Goal: Answer question/provide support

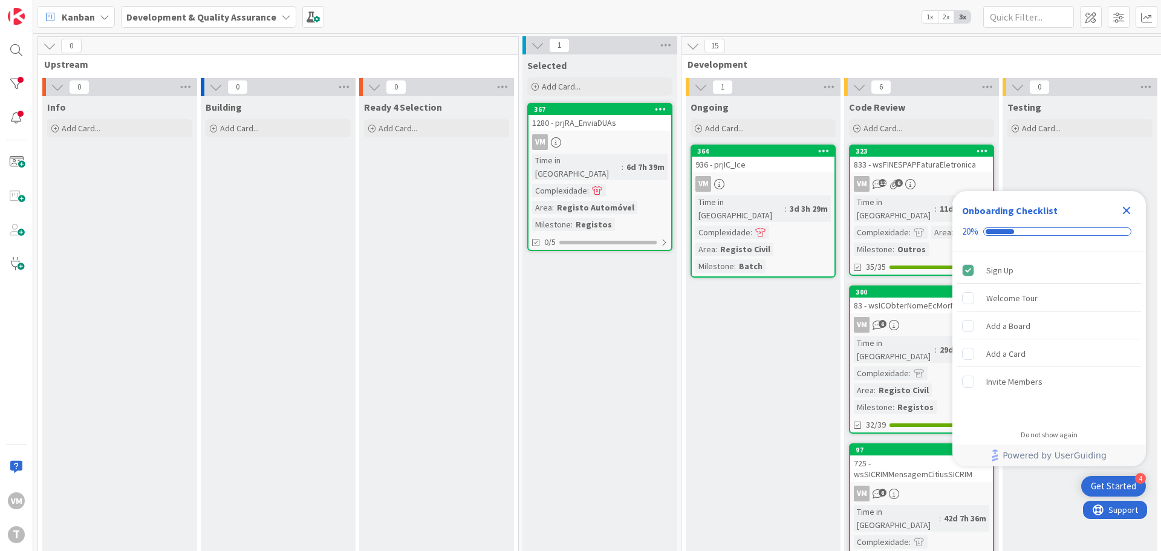
click at [758, 172] on link "364 936 - prjIC_Ice VM Time in Column : 3d 3h 29m Complexidade : Area : Registo…" at bounding box center [763, 211] width 145 height 133
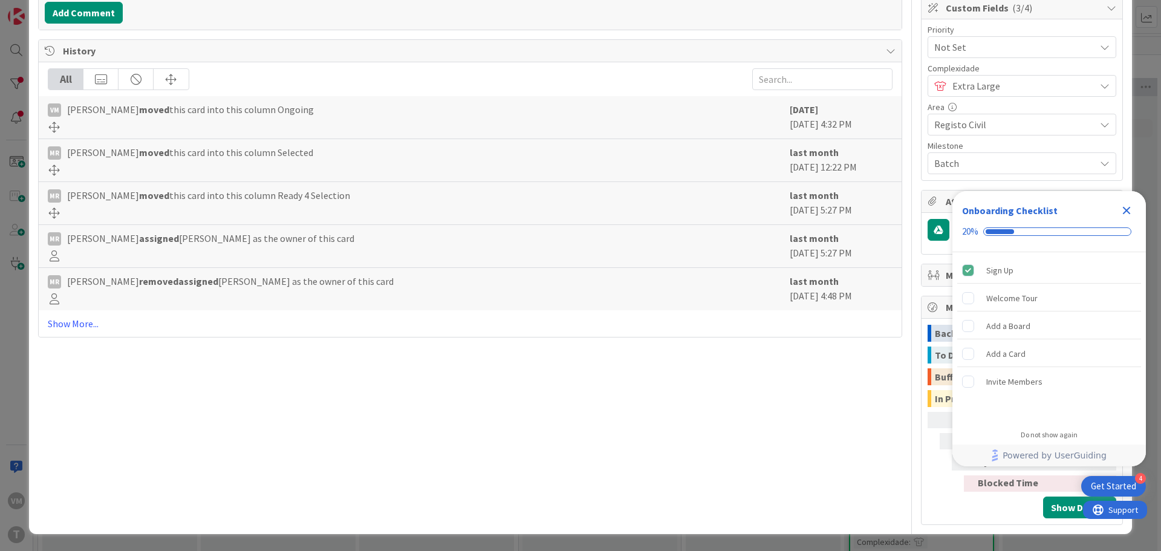
scroll to position [161, 0]
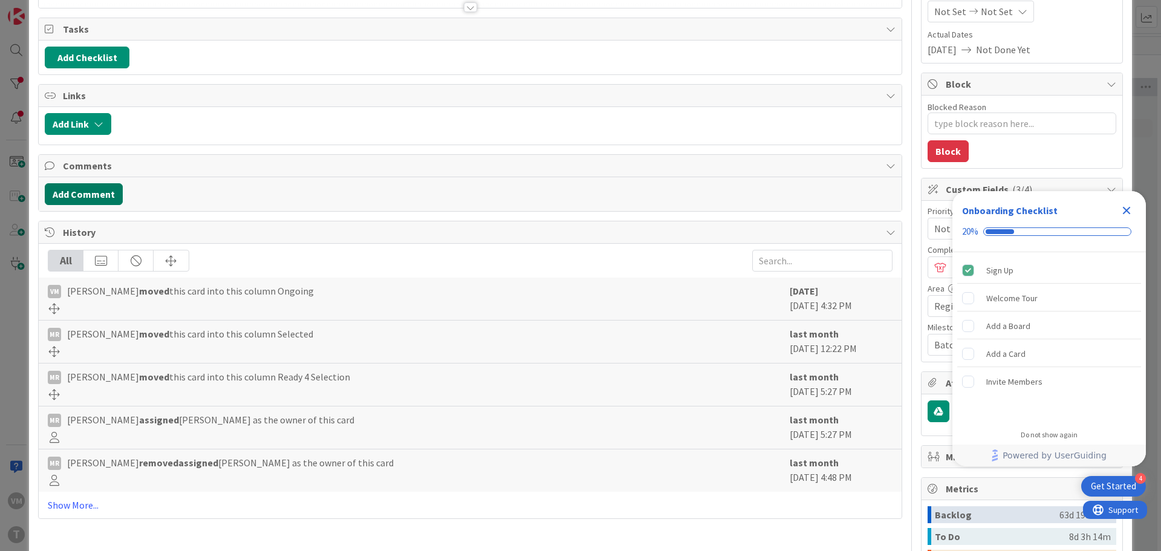
click at [84, 192] on button "Add Comment" at bounding box center [84, 194] width 78 height 22
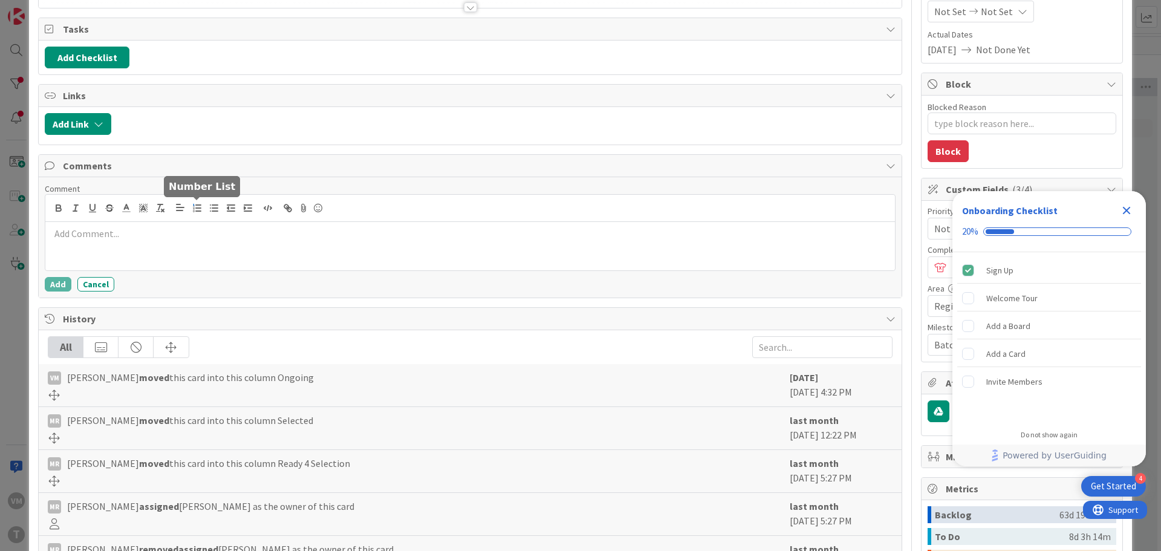
click at [198, 214] on button "button" at bounding box center [197, 208] width 17 height 15
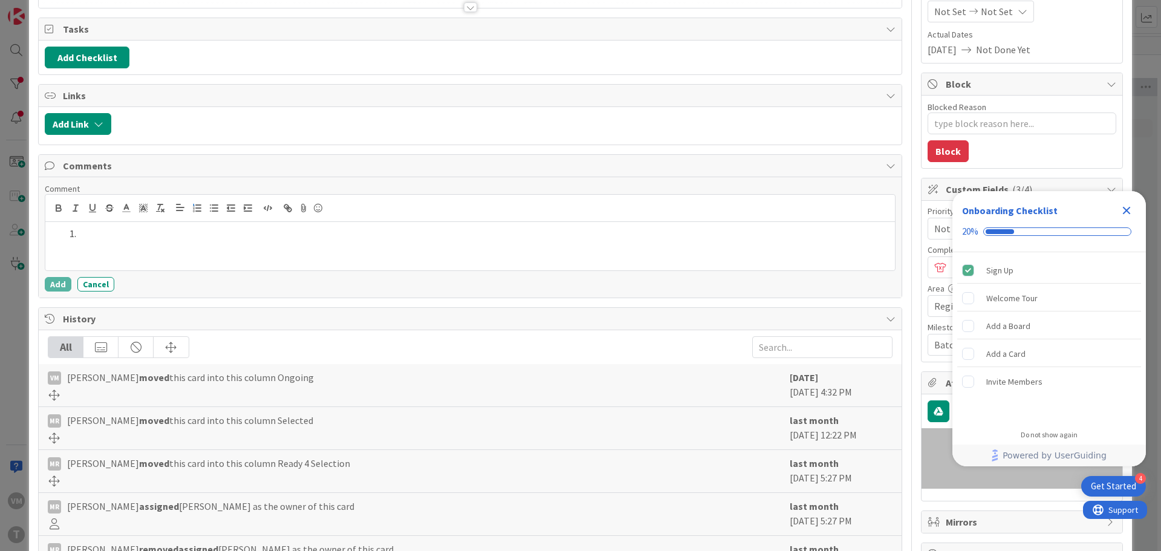
type textarea "x"
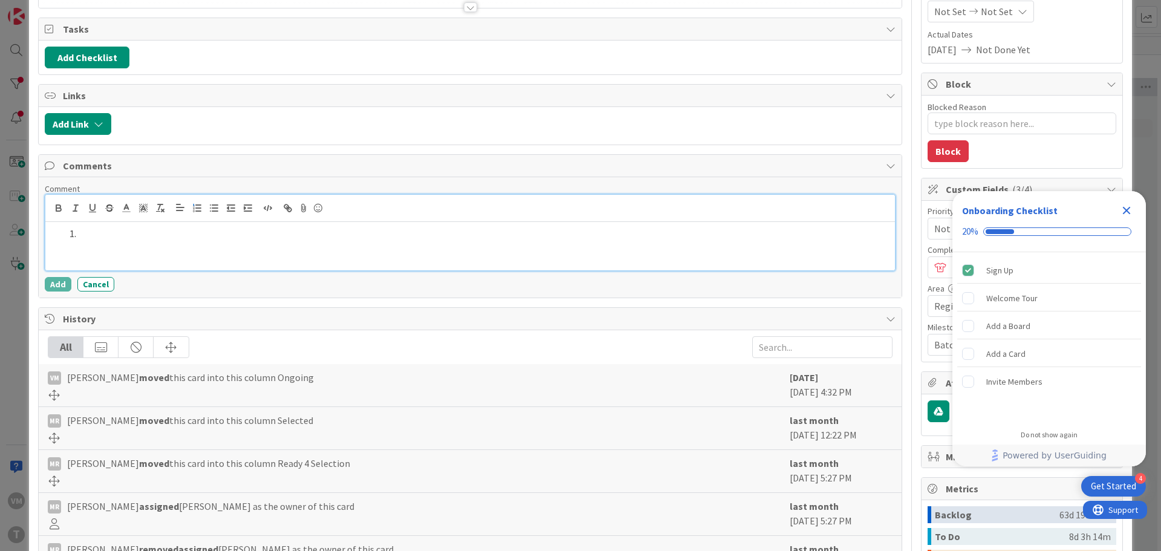
click at [128, 241] on div at bounding box center [470, 246] width 850 height 48
paste div
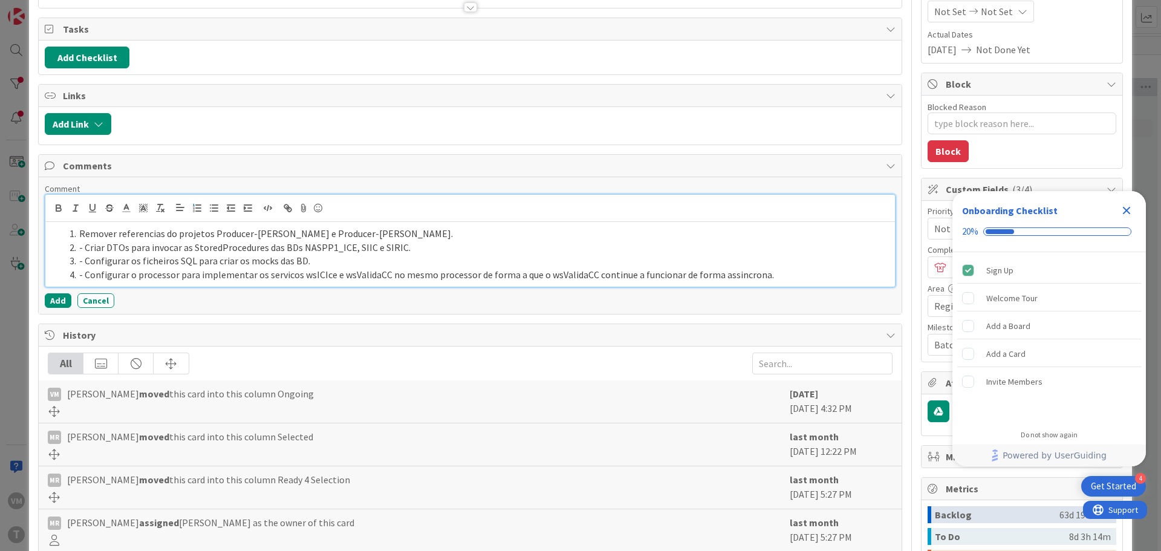
click at [80, 232] on li "Remover referencias do projetos Producer-[PERSON_NAME] e Producer-[PERSON_NAME]." at bounding box center [478, 234] width 826 height 14
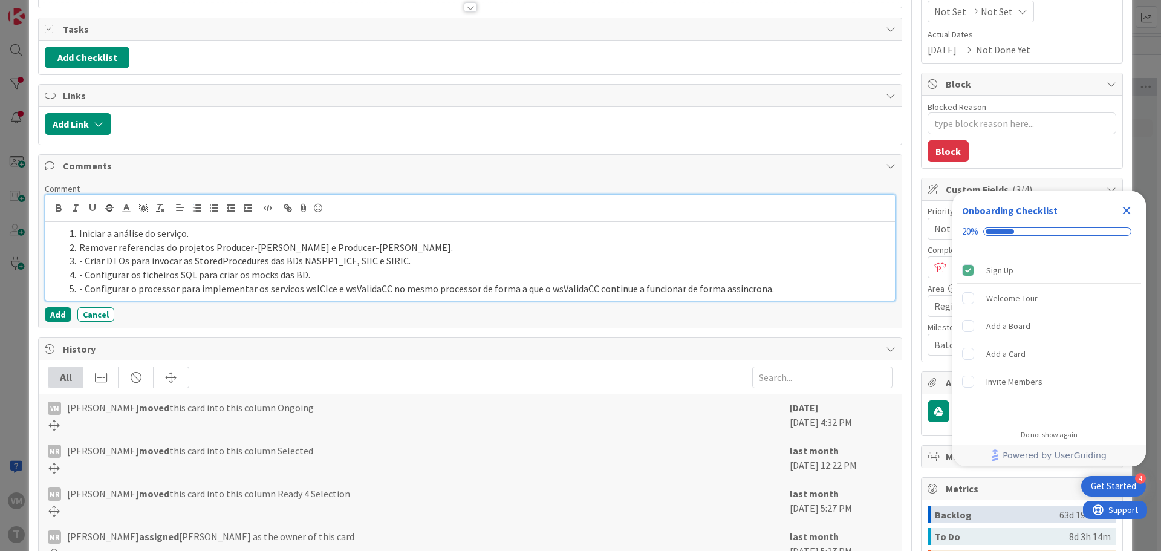
click at [151, 249] on li "Remover referencias do projetos Producer-[PERSON_NAME] e Producer-[PERSON_NAME]." at bounding box center [478, 248] width 826 height 14
click at [0, 0] on lt-span "refer ê ncias" at bounding box center [0, 0] width 0 height 0
click at [198, 251] on li "Remover referências do projetos Producer-[PERSON_NAME] e Producer-[PERSON_NAME]." at bounding box center [478, 248] width 826 height 14
click at [0, 0] on lt-strong "projeto" at bounding box center [0, 0] width 0 height 0
click at [124, 261] on li "- Criar DTOs para invocar as StoredProcedures das BDs NASPP1_ICE, SIIC e SIRIC." at bounding box center [478, 261] width 826 height 14
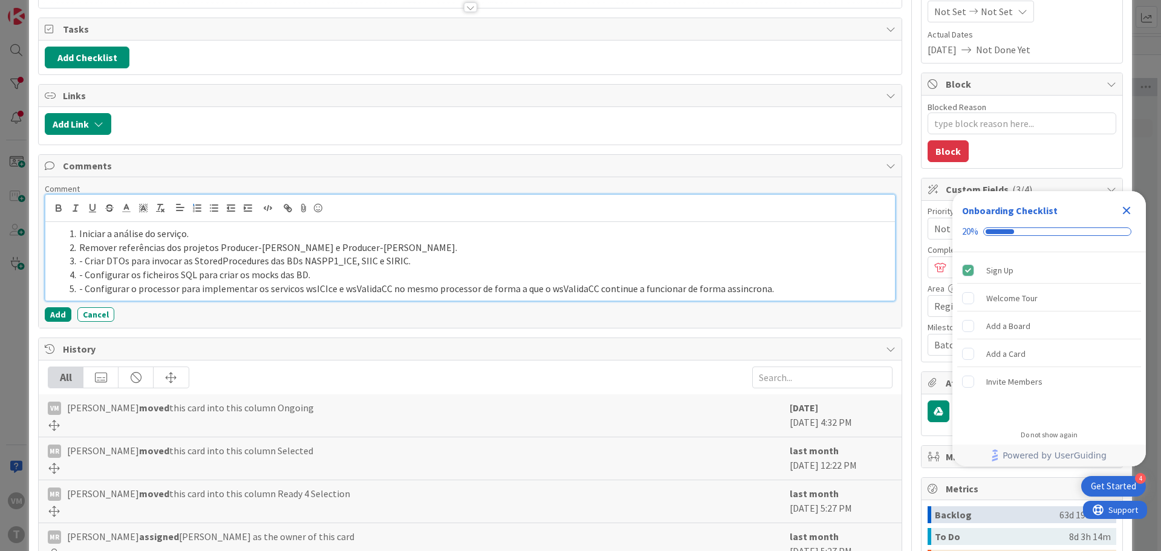
click at [113, 261] on li "- Criar DTOs para invocar as StoredProcedures das BDs NASPP1_ICE, SIIC e SIRIC." at bounding box center [478, 261] width 826 height 14
click at [235, 262] on li "- Criar DTOs para invocar as StoredProcedures das BDs NASPP1_ICE, SIIC e SIRIC." at bounding box center [478, 261] width 826 height 14
click at [425, 259] on li "- Criar DTOs para invocar as StoredProcedures das BDs NASPP1_ICE, SIIC e SIRIC." at bounding box center [478, 261] width 826 height 14
click at [83, 266] on li "- Criar DTOs para invocar as StoredProcedures das BDs NASPP1_ICE, SIIC e SIRIC." at bounding box center [478, 261] width 826 height 14
click at [279, 293] on li "Configurar o processor para implementar os servicos wsICIce e wsValidaCC no mes…" at bounding box center [478, 289] width 826 height 14
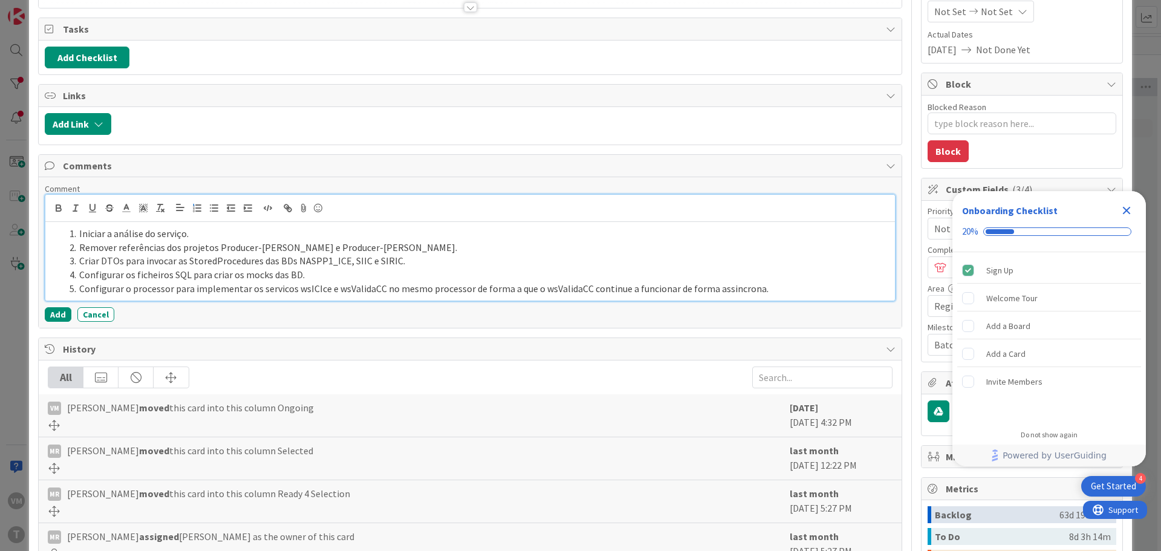
click at [0, 0] on lt-span "servi ç os" at bounding box center [0, 0] width 0 height 0
click at [453, 293] on li "Configurar o processor para implementar os serviços wsICIce e wsValidaCC no mes…" at bounding box center [478, 289] width 826 height 14
click at [491, 293] on li "Configurar o processor para implementar os serviços wsICIce e wsValidaCC no mes…" at bounding box center [478, 289] width 826 height 14
click at [0, 0] on lt-span "para" at bounding box center [0, 0] width 0 height 0
click at [741, 287] on li "Configurar o processor para implementar os serviços wsICIce e wsValidaCC no mes…" at bounding box center [478, 289] width 826 height 14
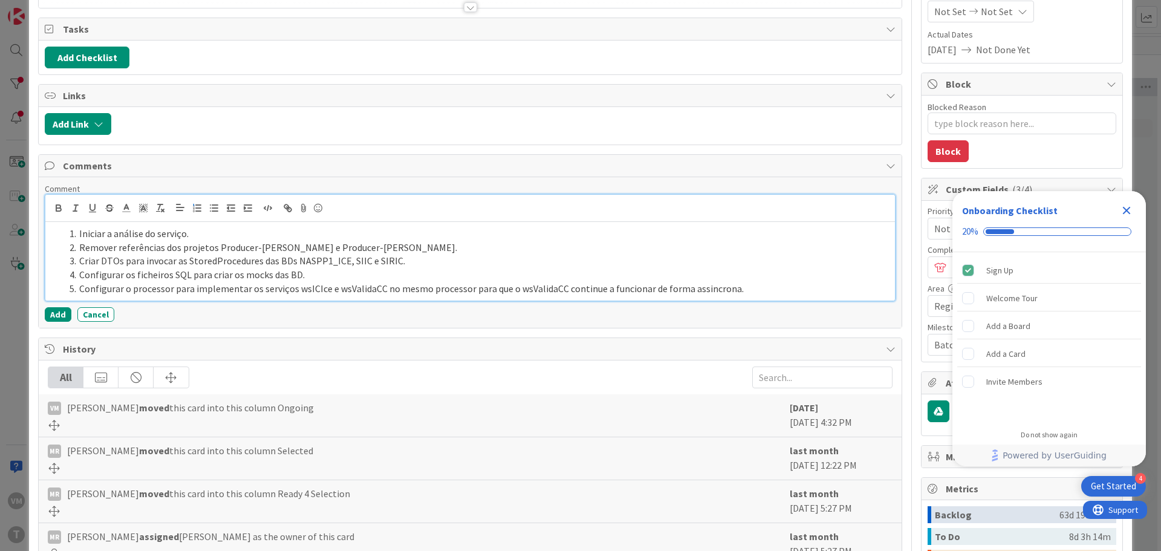
click at [704, 293] on li "Configurar o processor para implementar os serviços wsICIce e wsValidaCC no mes…" at bounding box center [478, 289] width 826 height 14
click at [0, 0] on lt-span "assíncrona" at bounding box center [0, 0] width 0 height 0
click at [746, 290] on li "Configurar o processor para implementar os serviços wsICIce e wsValidaCC no mes…" at bounding box center [478, 289] width 826 height 14
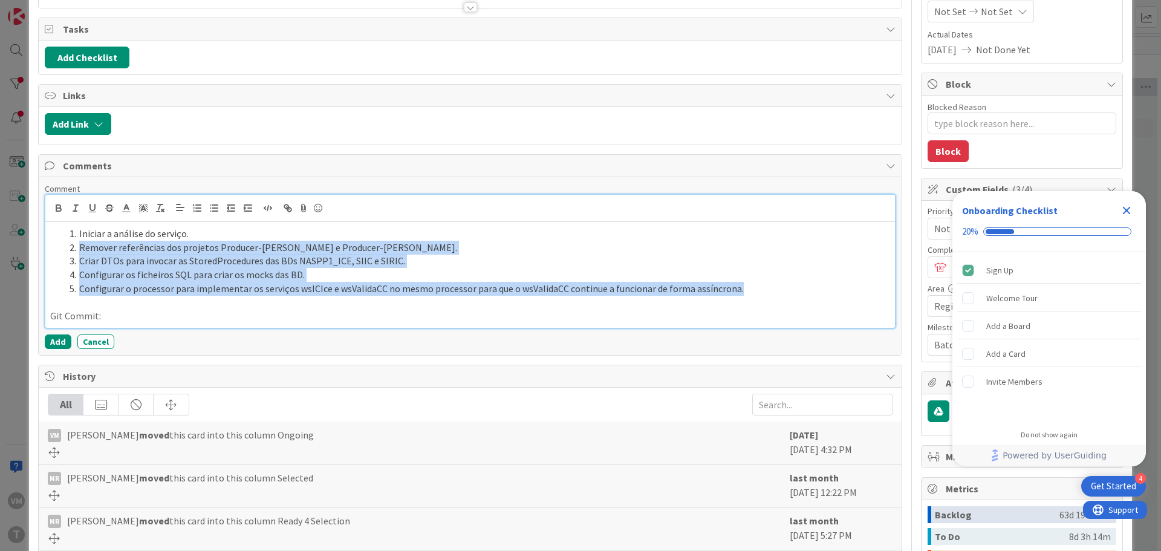
drag, startPoint x: 742, startPoint y: 289, endPoint x: 71, endPoint y: 248, distance: 672.6
click at [71, 248] on ol "Iniciar a análise do serviço. Remover referências dos projetos Producer-[PERSON…" at bounding box center [470, 261] width 840 height 69
copy ol "Remover referências dos projetos Producer-[PERSON_NAME] e Producer-[PERSON_NAME…"
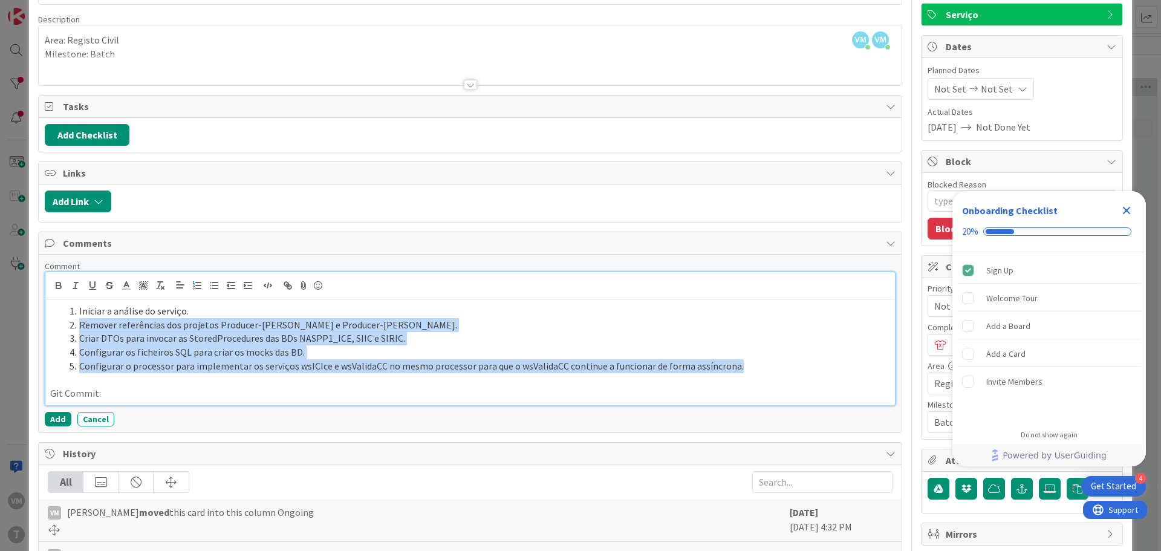
scroll to position [0, 0]
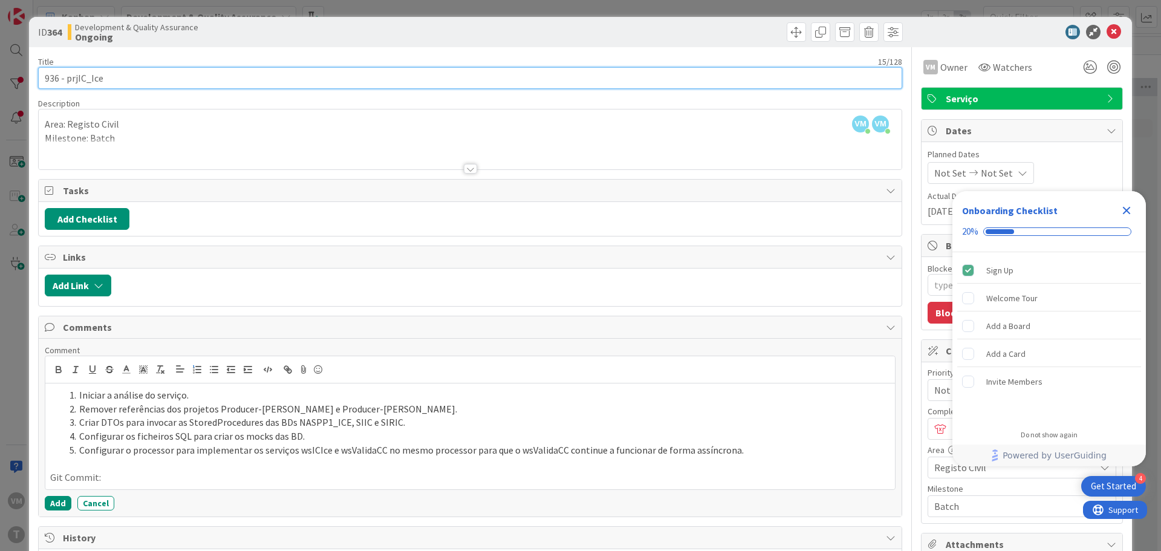
click at [48, 83] on input "936 - prjIC_Ice" at bounding box center [470, 78] width 864 height 22
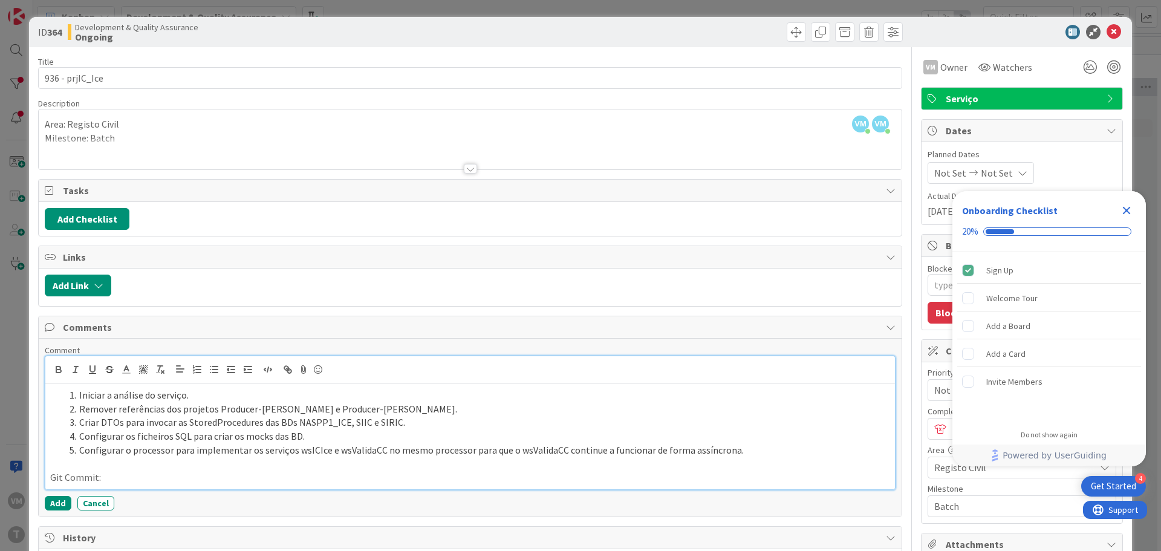
click at [113, 481] on p "Git Commit:" at bounding box center [470, 478] width 840 height 14
click at [51, 504] on button "Add" at bounding box center [58, 503] width 27 height 15
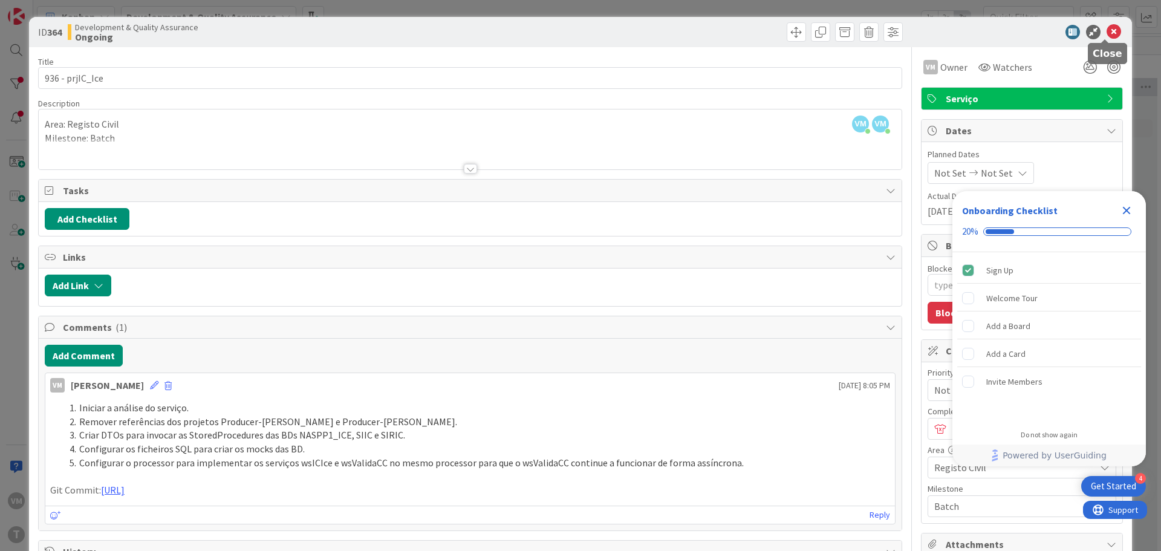
click at [1107, 34] on icon at bounding box center [1114, 32] width 15 height 15
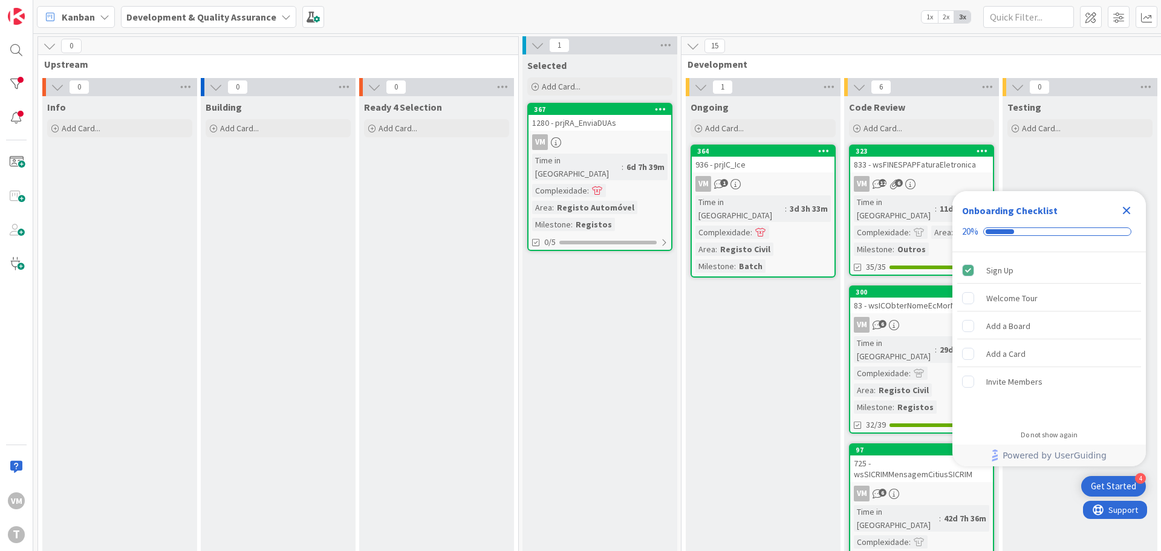
click at [791, 178] on div "VM 1" at bounding box center [763, 184] width 143 height 16
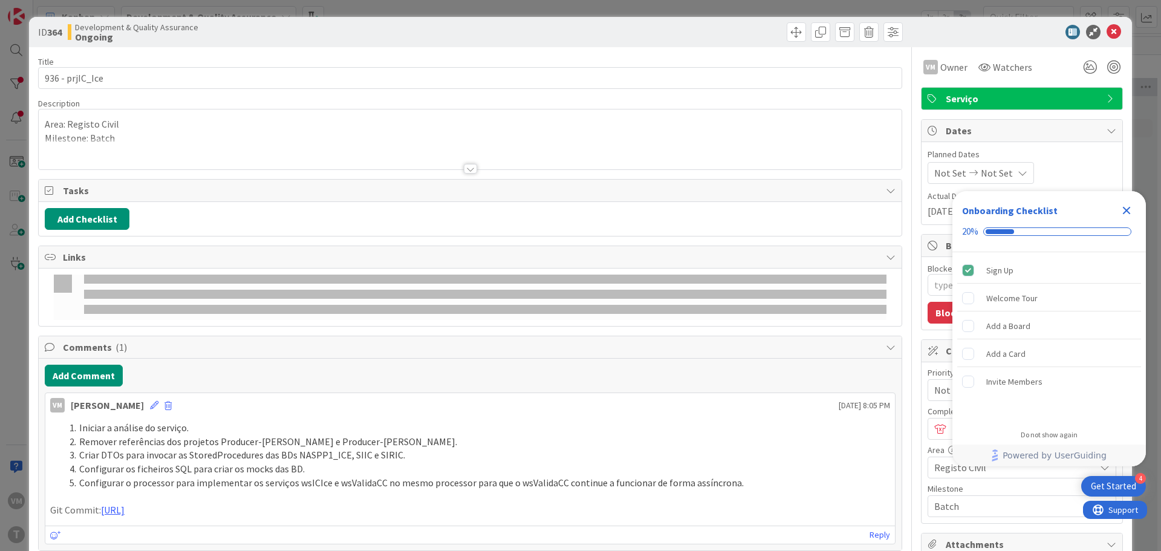
type textarea "x"
